Goal: Task Accomplishment & Management: Manage account settings

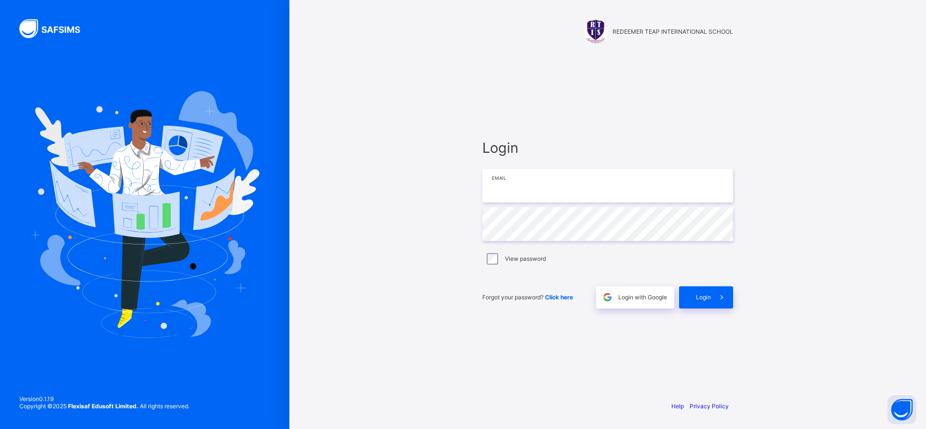
click at [535, 185] on input "email" at bounding box center [607, 186] width 251 height 34
type input "**********"
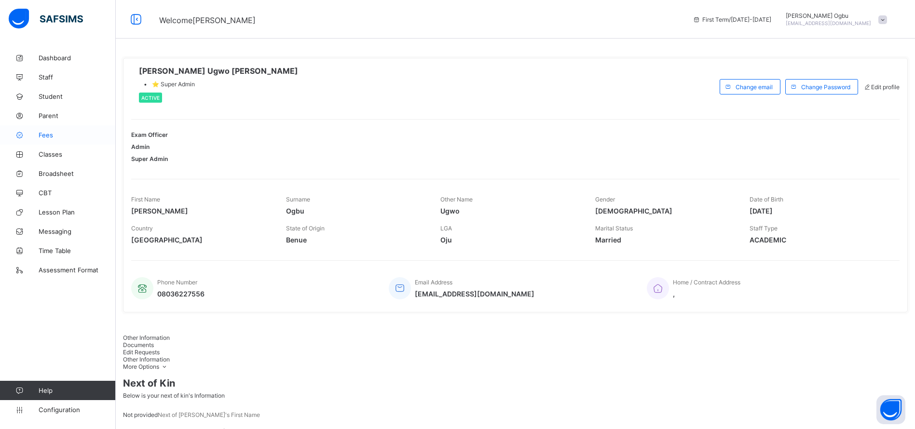
click at [48, 135] on span "Fees" at bounding box center [77, 135] width 77 height 8
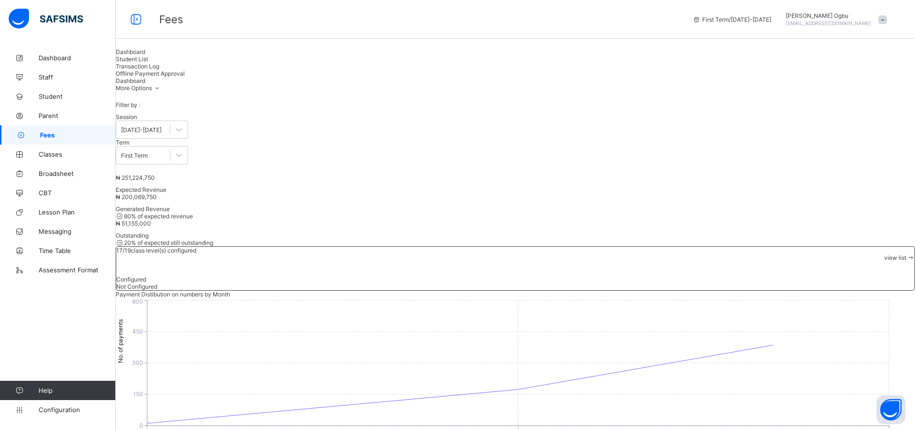
click at [159, 70] on span "Transaction Log" at bounding box center [137, 66] width 43 height 7
click at [148, 63] on span "Student List" at bounding box center [132, 58] width 32 height 7
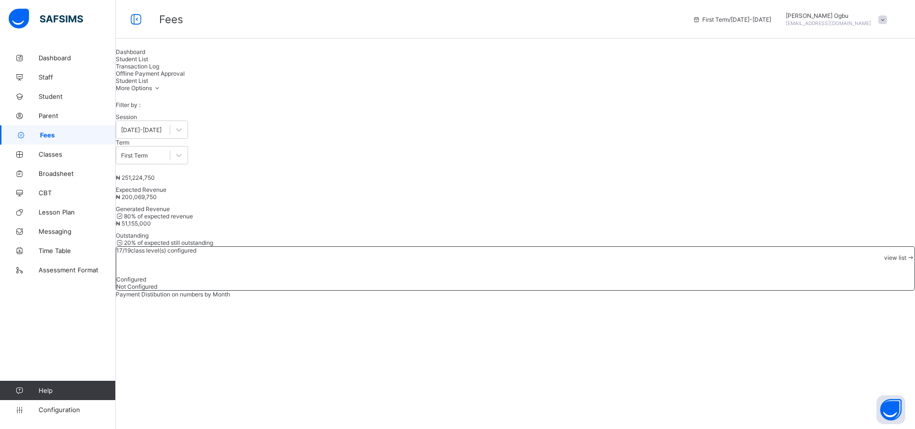
click at [148, 63] on span "Student List" at bounding box center [132, 58] width 32 height 7
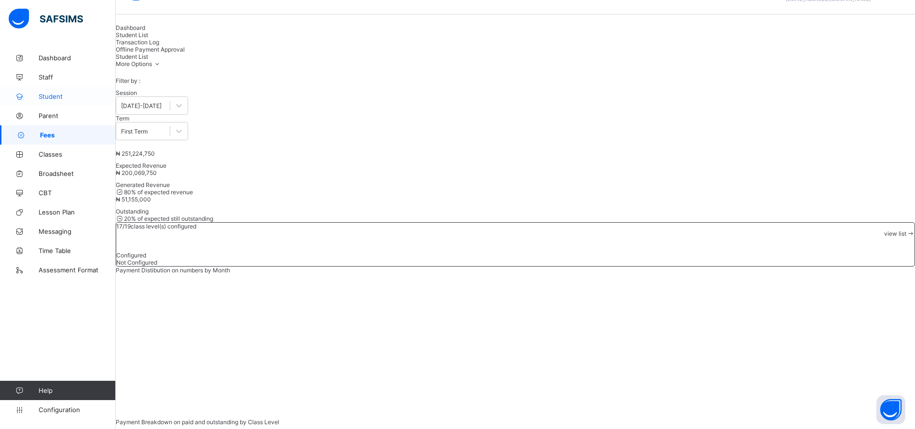
click at [63, 99] on span "Student" at bounding box center [77, 97] width 77 height 8
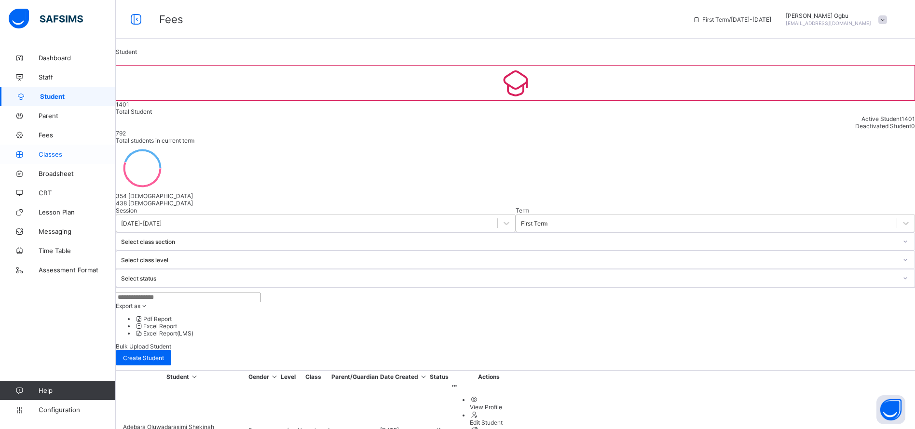
click at [46, 157] on span "Classes" at bounding box center [77, 154] width 77 height 8
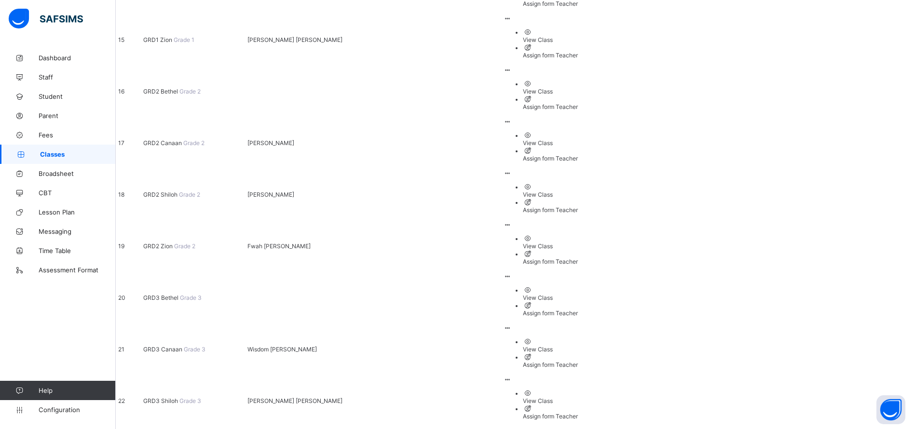
scroll to position [886, 0]
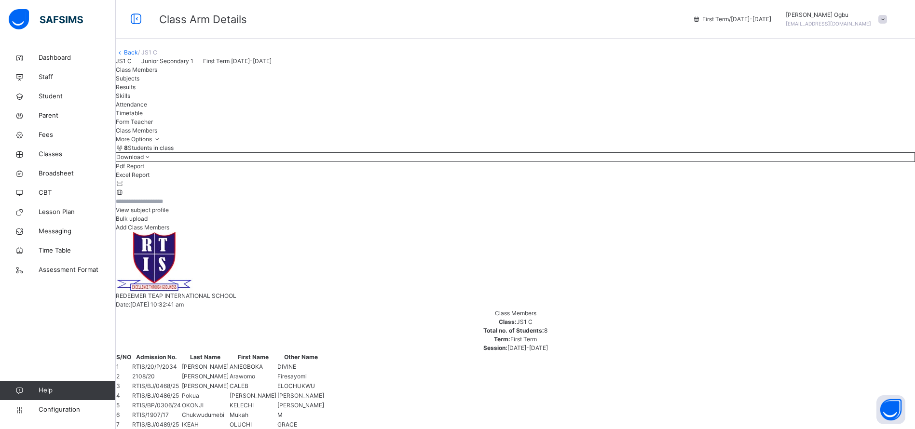
click at [138, 56] on link "Back" at bounding box center [131, 52] width 14 height 7
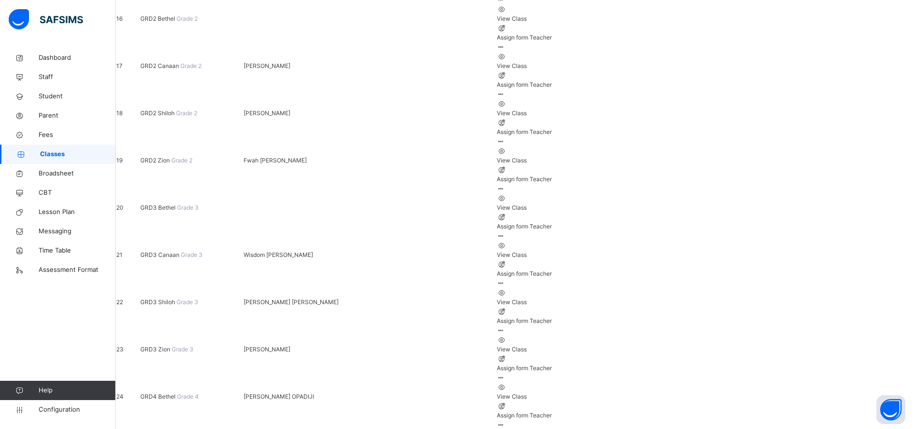
scroll to position [862, 0]
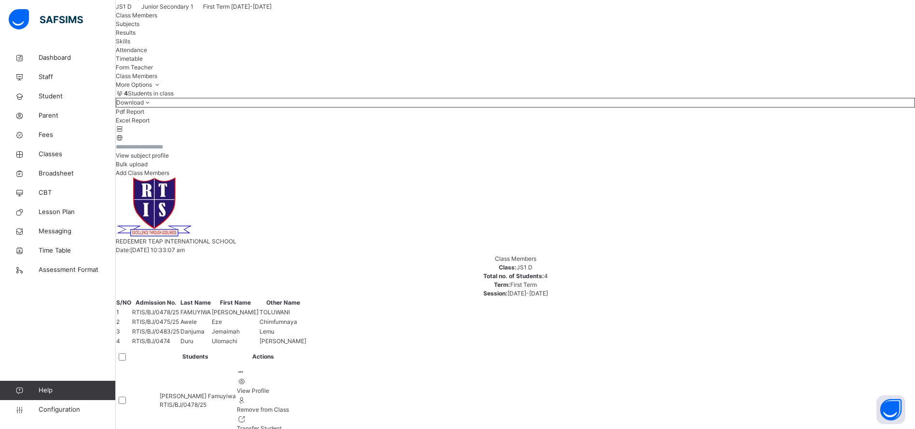
scroll to position [69, 0]
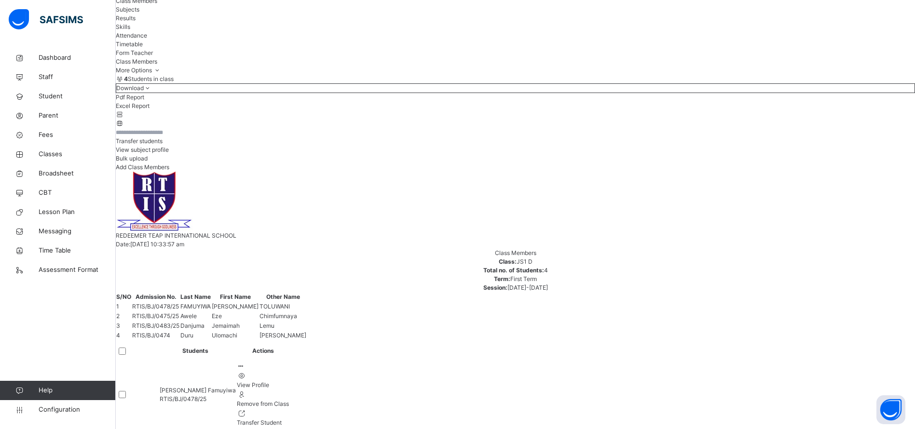
click at [149, 385] on div at bounding box center [135, 395] width 38 height 20
click at [151, 391] on div at bounding box center [135, 394] width 33 height 7
click at [150, 385] on div at bounding box center [135, 395] width 38 height 20
click at [678, 146] on div "Transfer students" at bounding box center [515, 141] width 799 height 9
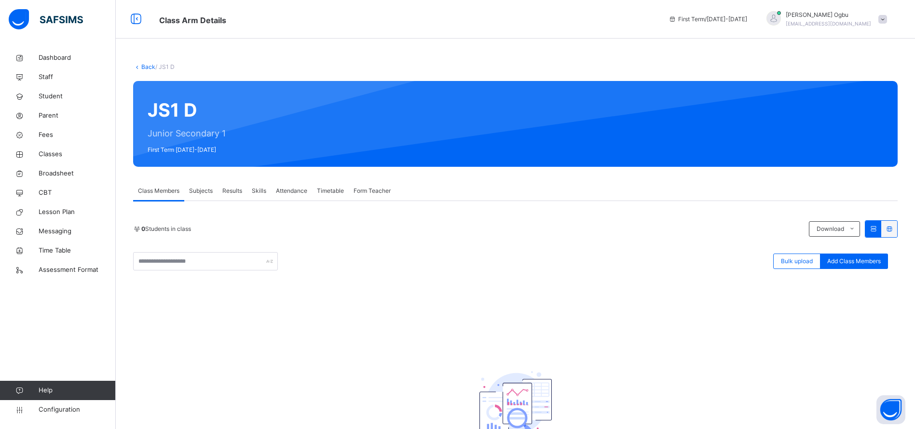
click at [148, 64] on link "Back" at bounding box center [148, 66] width 14 height 7
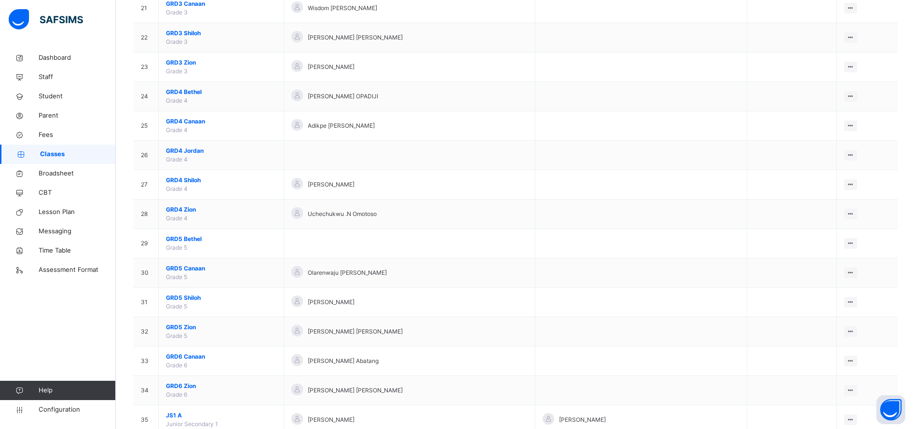
scroll to position [710, 0]
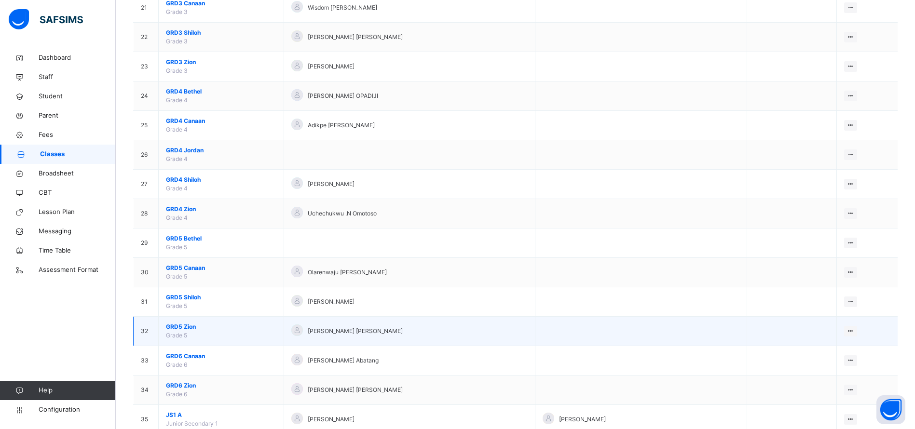
click at [185, 329] on span "GRD5 Zion" at bounding box center [221, 327] width 110 height 9
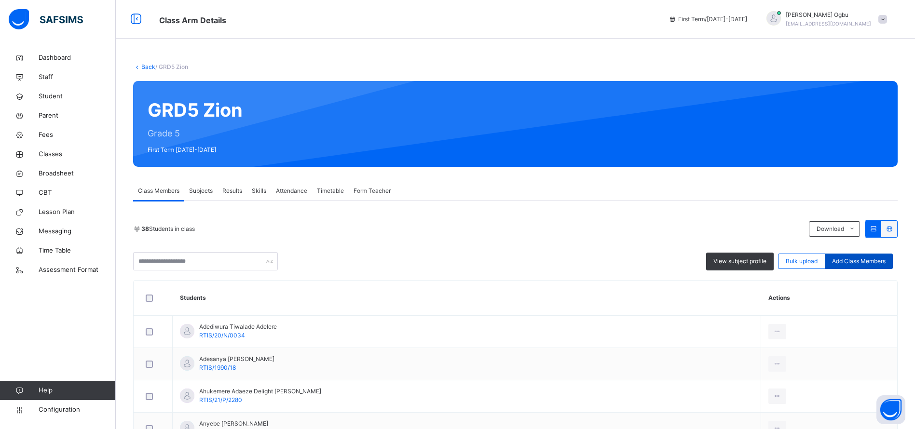
click at [857, 258] on span "Add Class Members" at bounding box center [859, 261] width 54 height 9
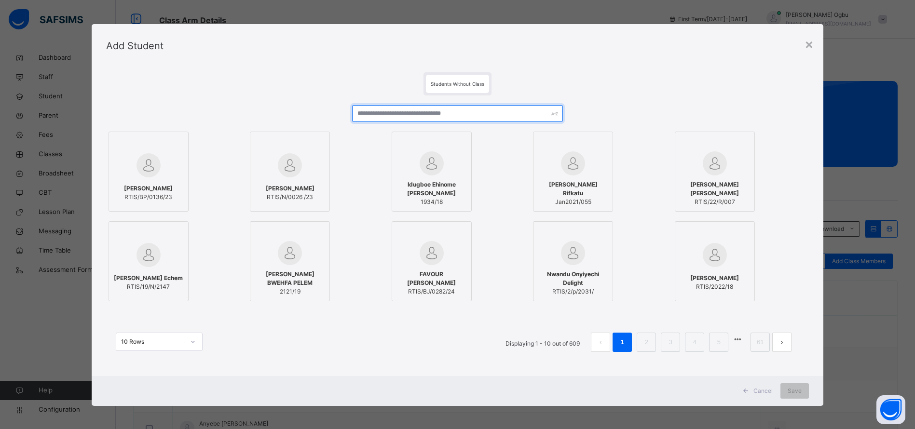
click at [496, 108] on input "text" at bounding box center [457, 113] width 211 height 17
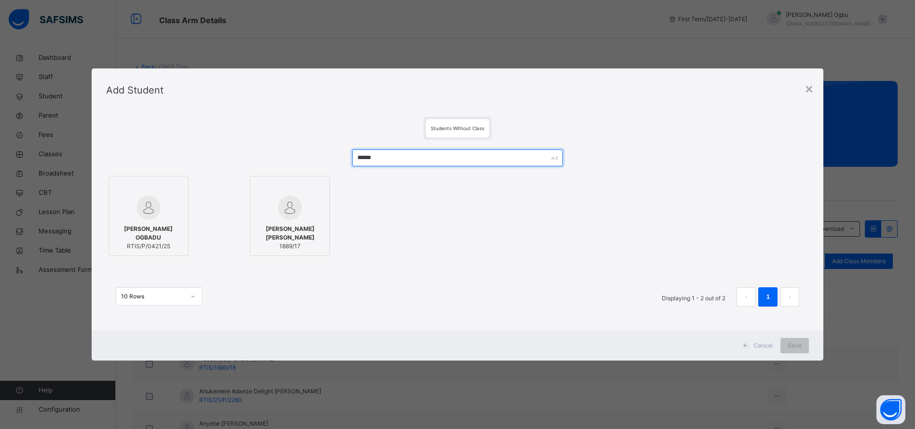
type input "******"
click at [155, 243] on span "RTIS/P/0421/25" at bounding box center [148, 246] width 69 height 9
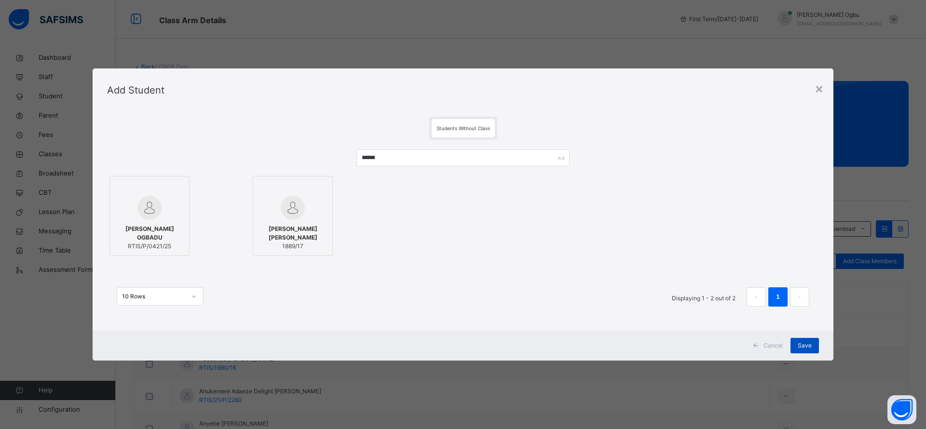
click at [798, 345] on span "Save" at bounding box center [804, 345] width 14 height 9
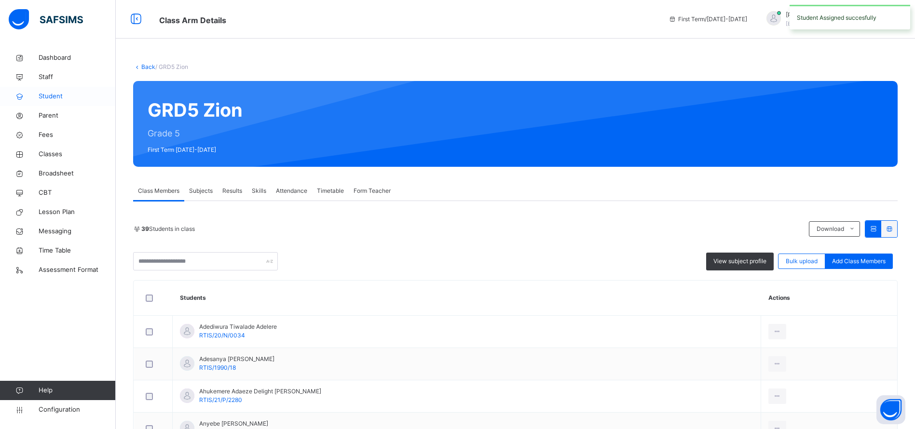
click at [43, 97] on span "Student" at bounding box center [77, 97] width 77 height 10
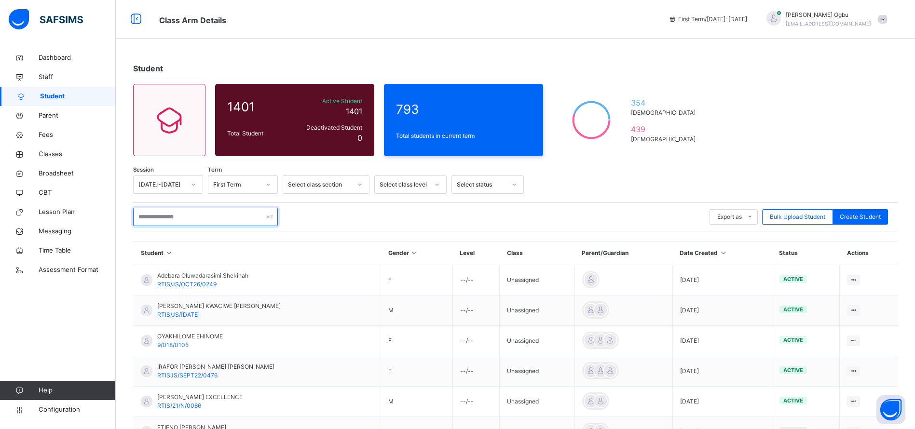
click at [169, 221] on input "text" at bounding box center [205, 217] width 145 height 18
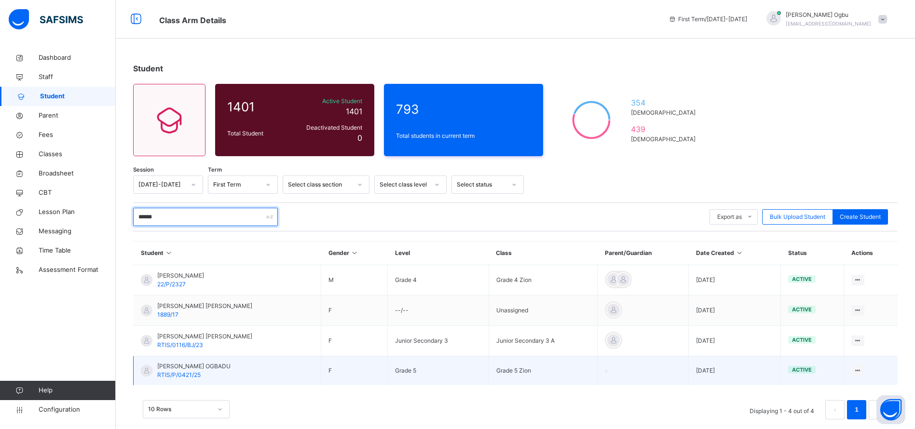
type input "******"
click at [179, 366] on span "ELIZABETH ADEBISI OGBADU" at bounding box center [193, 366] width 73 height 9
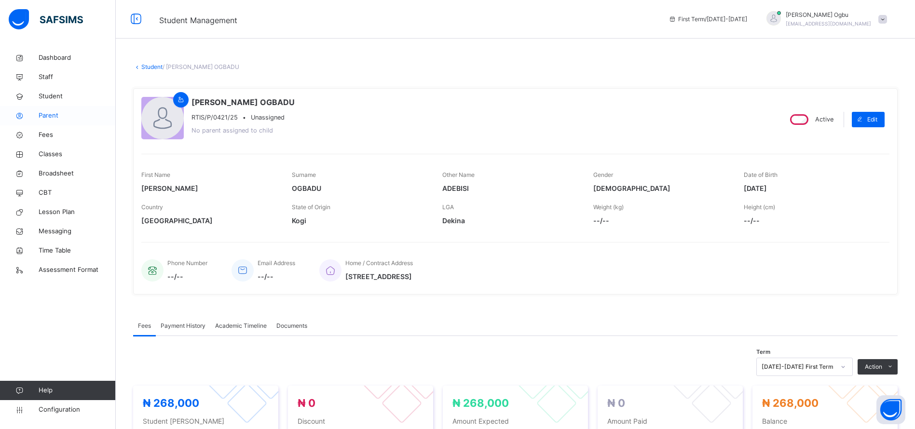
click at [55, 115] on span "Parent" at bounding box center [77, 116] width 77 height 10
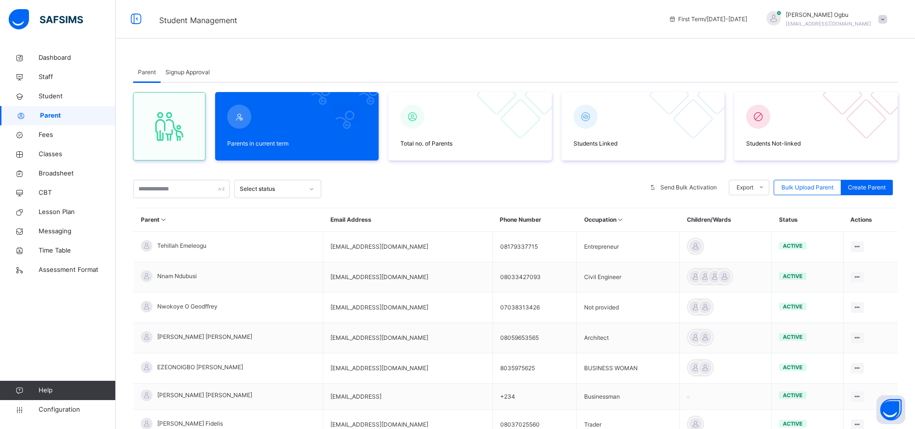
click at [184, 74] on span "Signup Approval" at bounding box center [187, 72] width 44 height 9
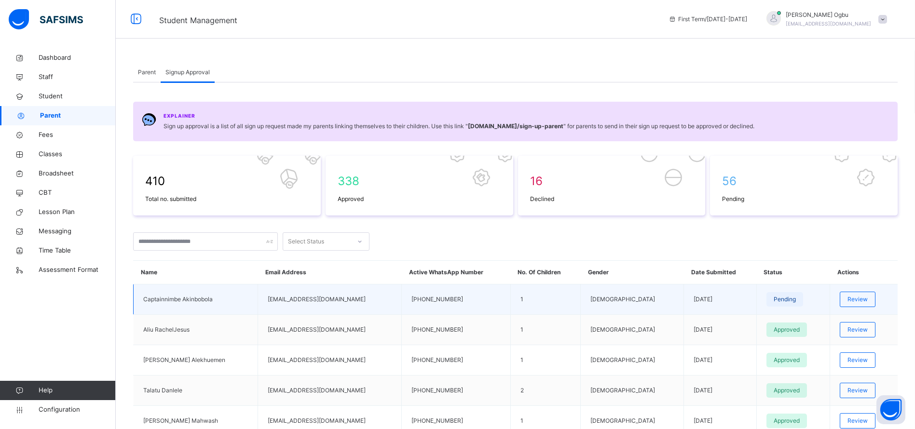
click at [892, 311] on td "Review" at bounding box center [863, 299] width 67 height 30
click at [850, 302] on span "Review" at bounding box center [857, 299] width 20 height 9
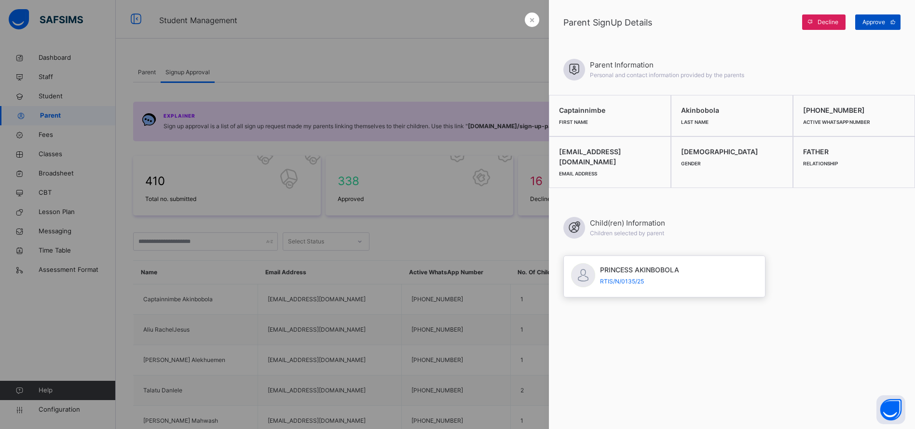
click at [883, 25] on span "Approve" at bounding box center [873, 22] width 23 height 9
